Goal: Transaction & Acquisition: Purchase product/service

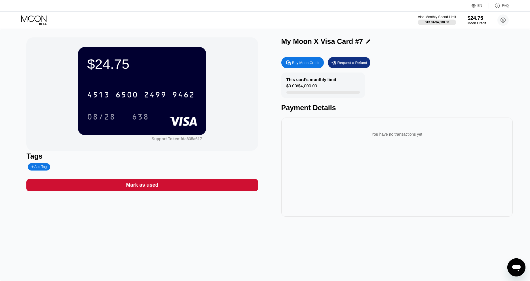
click at [32, 18] on icon at bounding box center [34, 20] width 26 height 10
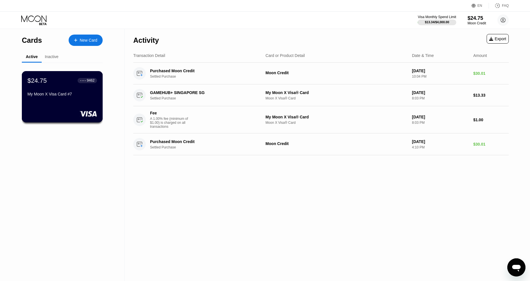
click at [49, 88] on div "$24.75 ● ● ● ● 9462 My Moon X Visa Card #7" at bounding box center [61, 88] width 69 height 22
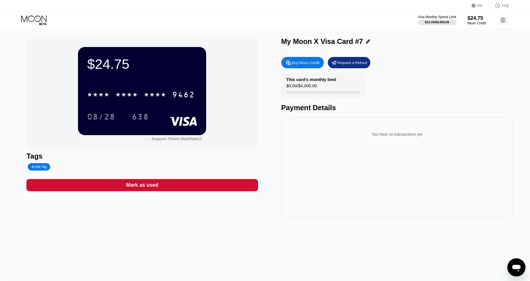
click at [40, 19] on icon at bounding box center [33, 18] width 25 height 7
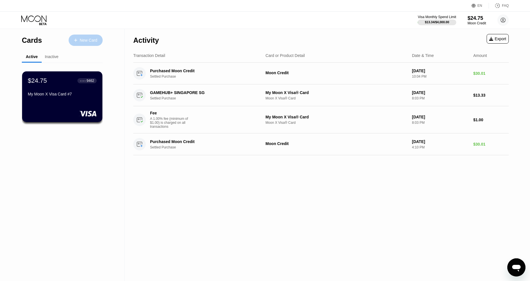
click at [80, 44] on div "New Card" at bounding box center [86, 40] width 34 height 11
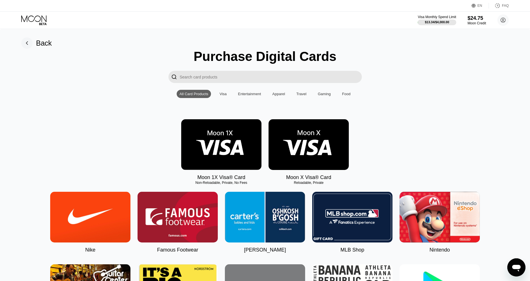
click at [302, 149] on img at bounding box center [308, 144] width 80 height 51
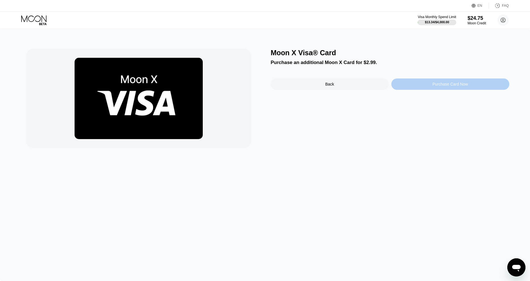
drag, startPoint x: 443, startPoint y: 83, endPoint x: 441, endPoint y: 92, distance: 9.3
click at [441, 92] on div "Moon X Visa® Card Purchase an additional Moon X Card for $2.99. Back Purchase C…" at bounding box center [390, 98] width 238 height 99
click at [455, 79] on div "Moon X Visa® Card Purchase an additional Moon X Card for $2.99. Back Purchase C…" at bounding box center [390, 98] width 238 height 99
click at [448, 92] on div "Moon X Visa® Card Purchase an additional Moon X Card for $2.99. Back Purchase C…" at bounding box center [390, 98] width 238 height 99
click at [448, 86] on div "Purchase Card Now" at bounding box center [449, 84] width 35 height 5
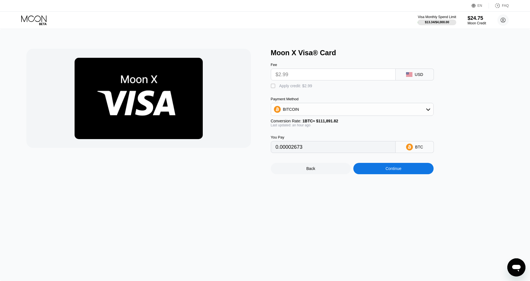
drag, startPoint x: 375, startPoint y: 181, endPoint x: 272, endPoint y: 77, distance: 145.7
click at [330, 158] on div "Moon X Visa® Card Fee $2.99 USD  Apply credit: $2.99 Payment Method BITCOIN Co…" at bounding box center [265, 155] width 530 height 252
click at [287, 92] on div "Fee $2.99 USD  Apply credit: $2.99 Payment Method BITCOIN Conversion Rate: 1 B…" at bounding box center [361, 105] width 181 height 96
click at [291, 86] on div "Apply credit: $2.99" at bounding box center [295, 86] width 33 height 5
type input "0"
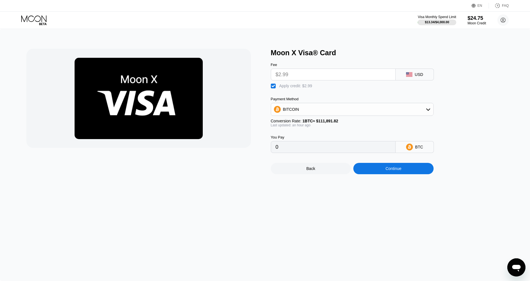
click at [404, 168] on div "Back Continue" at bounding box center [361, 163] width 181 height 21
click at [404, 174] on div "Continue" at bounding box center [393, 168] width 80 height 11
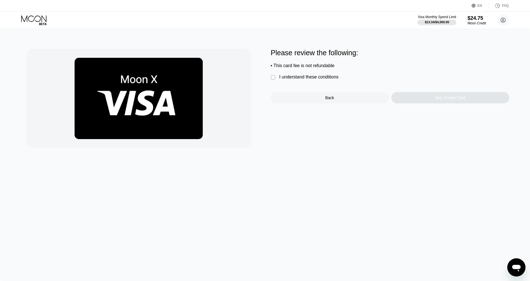
click at [313, 74] on div "Please review the following: • This card fee is not refundable  I understand t…" at bounding box center [390, 76] width 238 height 55
click at [314, 79] on div "I understand these conditions" at bounding box center [308, 77] width 59 height 5
click at [406, 98] on div "Yes, Create Card" at bounding box center [450, 97] width 118 height 11
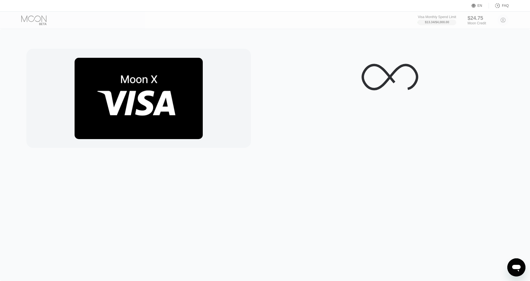
click at [310, 124] on div at bounding box center [390, 98] width 238 height 99
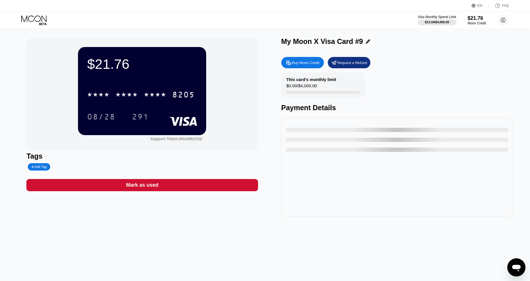
click at [355, 106] on div "Payment Details" at bounding box center [396, 108] width 231 height 8
click at [169, 94] on div "* * * * * * * * * * * * 8205" at bounding box center [141, 95] width 115 height 14
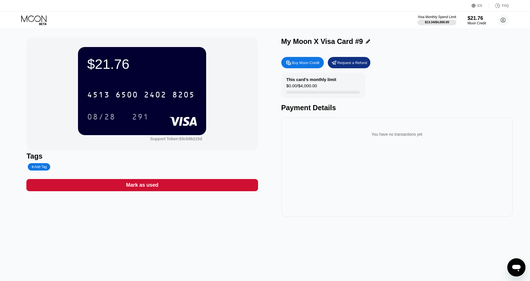
click at [122, 80] on div "$21.76 4513 6500 2402 8205 08/28 291" at bounding box center [142, 91] width 128 height 88
click at [132, 95] on div "6500" at bounding box center [126, 95] width 23 height 9
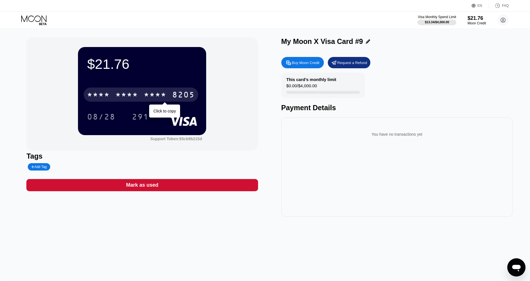
click at [137, 89] on div "* * * * * * * * * * * * 8205" at bounding box center [141, 95] width 115 height 14
